Goal: Task Accomplishment & Management: Use online tool/utility

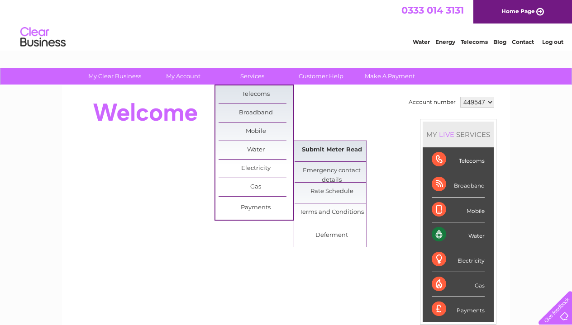
click at [311, 154] on link "Submit Meter Read" at bounding box center [331, 150] width 75 height 18
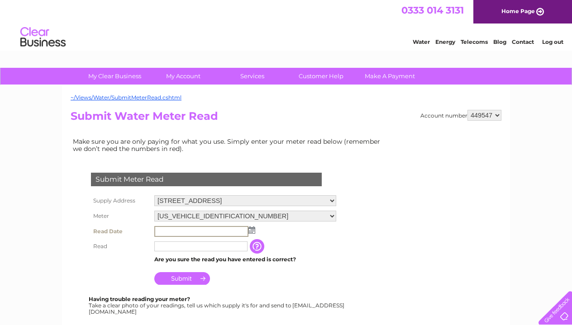
click at [200, 226] on input "text" at bounding box center [201, 231] width 94 height 11
click at [251, 228] on img at bounding box center [251, 230] width 7 height 7
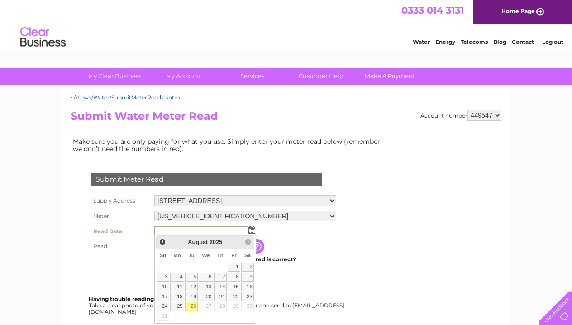
click at [193, 307] on link "26" at bounding box center [191, 306] width 13 height 9
type input "2025/08/26"
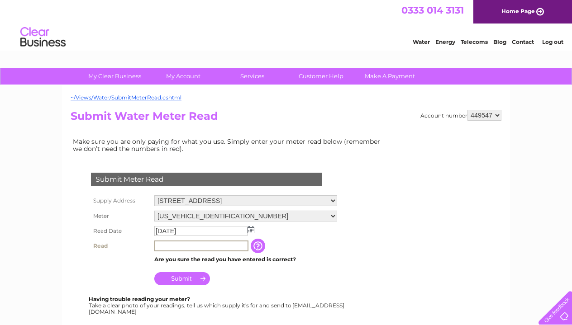
click at [180, 248] on input "text" at bounding box center [201, 246] width 94 height 11
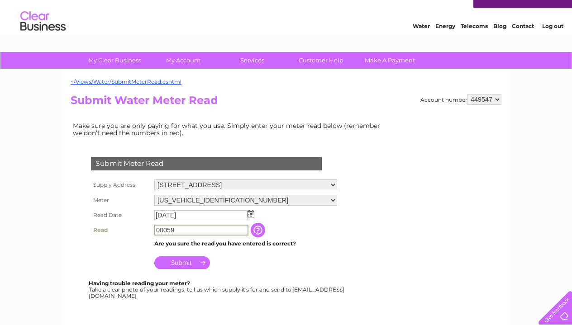
scroll to position [22, 0]
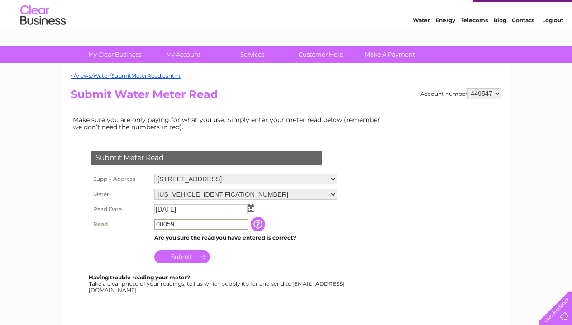
type input "00059"
click at [172, 257] on input "Submit" at bounding box center [182, 256] width 56 height 13
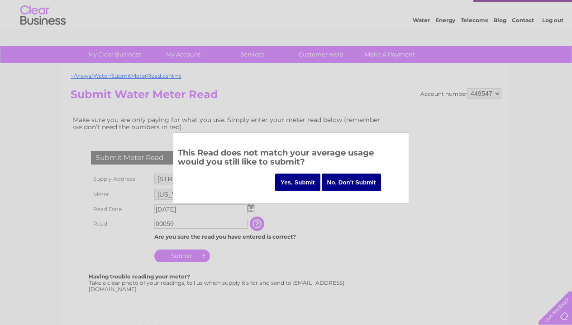
click at [292, 182] on input "Yes, Submit" at bounding box center [297, 183] width 45 height 18
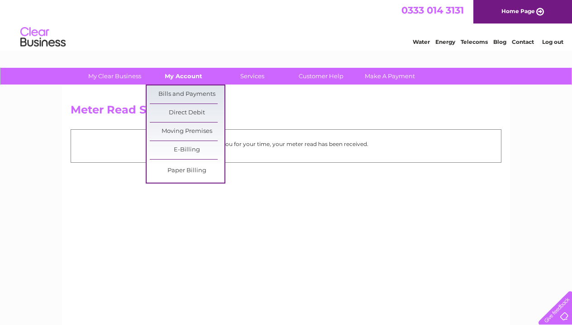
click at [173, 76] on link "My Account" at bounding box center [183, 76] width 75 height 17
click at [185, 96] on link "Bills and Payments" at bounding box center [187, 94] width 75 height 18
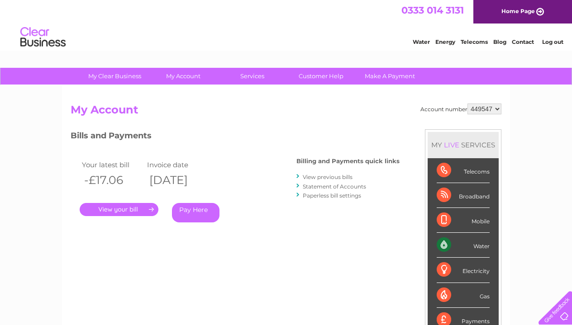
click at [317, 174] on link "View previous bills" at bounding box center [328, 177] width 50 height 7
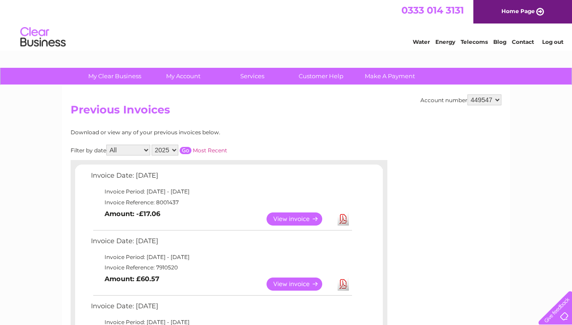
click at [313, 213] on link "View" at bounding box center [299, 219] width 66 height 13
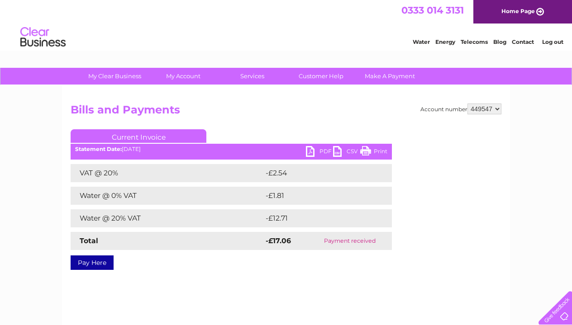
click at [313, 150] on link "PDF" at bounding box center [319, 152] width 27 height 13
